Goal: Check status: Check status

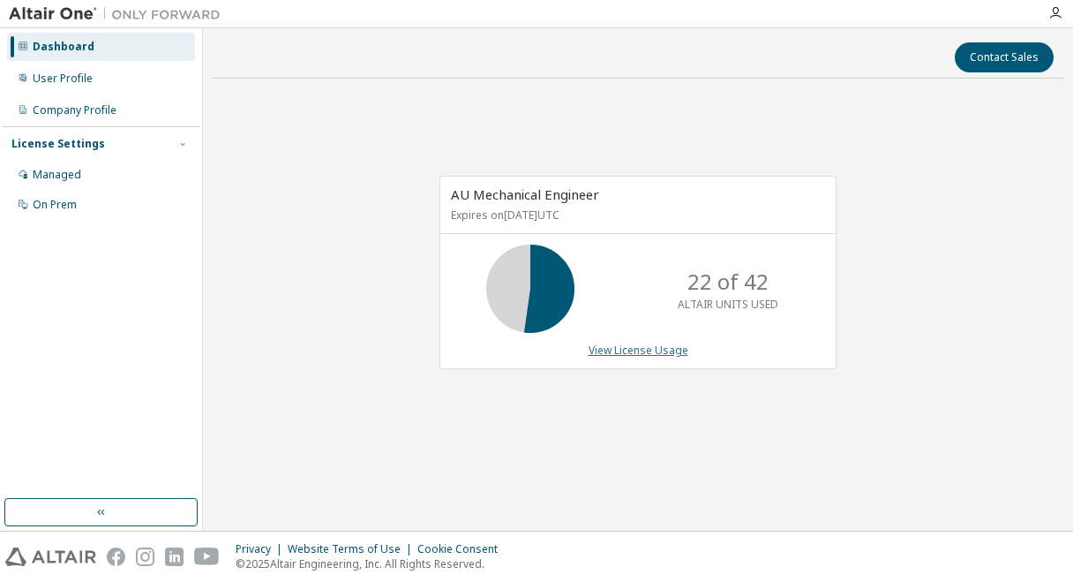
click at [672, 352] on link "View License Usage" at bounding box center [639, 349] width 100 height 15
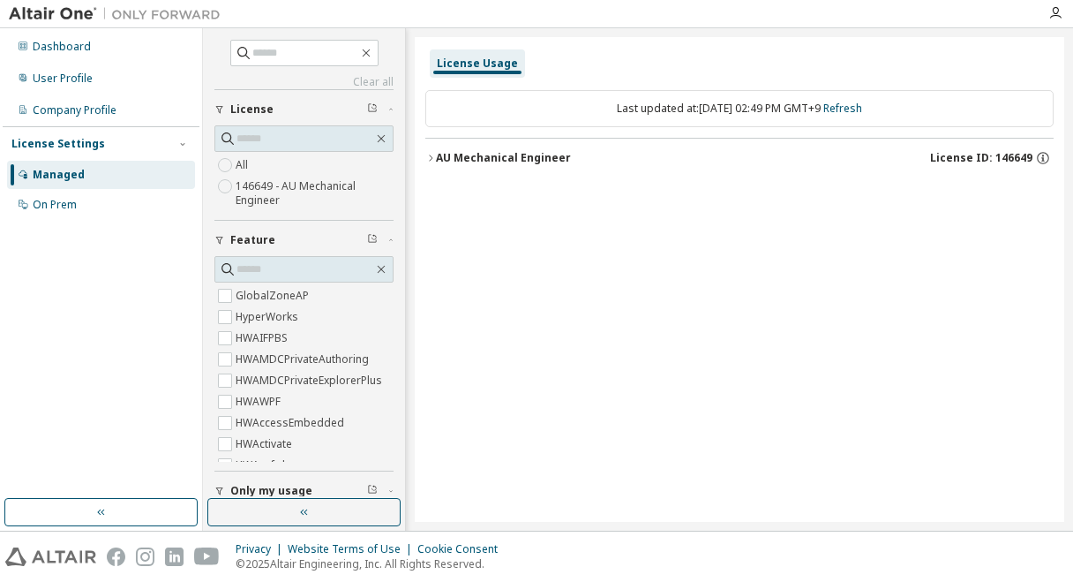
click at [426, 153] on icon "button" at bounding box center [430, 158] width 11 height 11
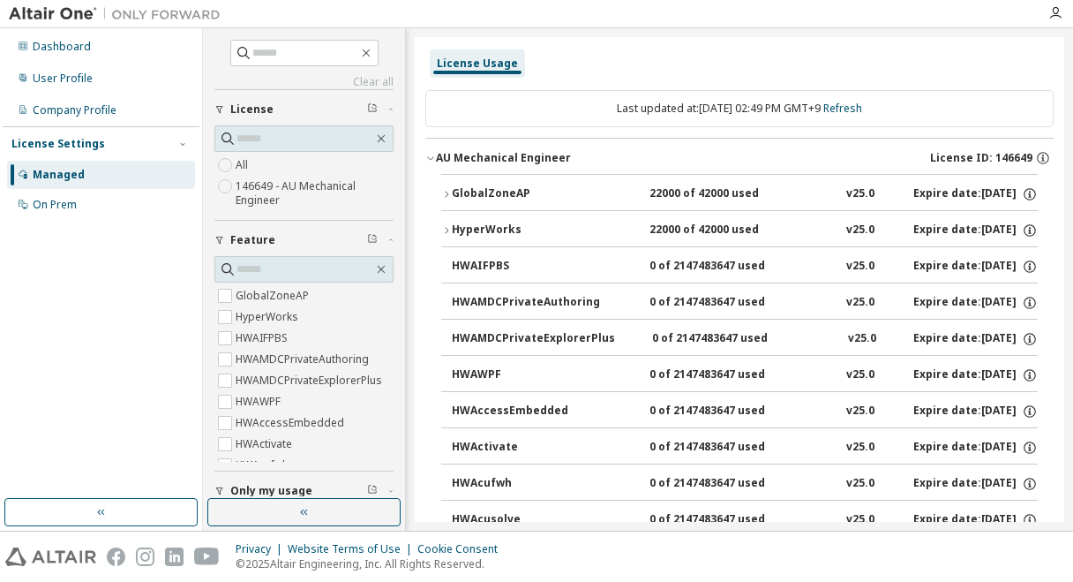
click at [429, 154] on icon "button" at bounding box center [430, 158] width 11 height 11
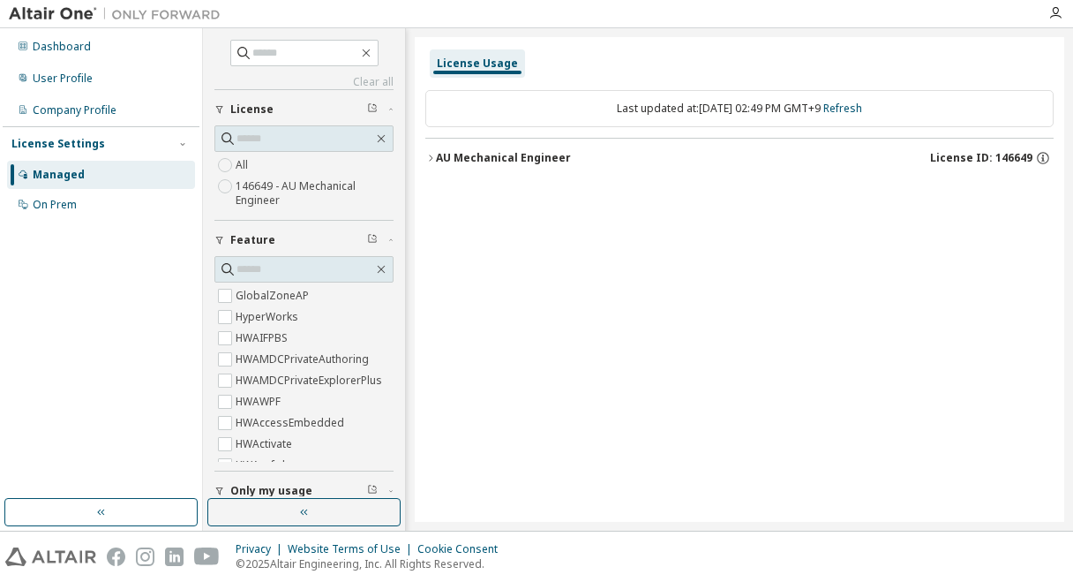
click at [429, 154] on icon "button" at bounding box center [430, 158] width 11 height 11
